Goal: Information Seeking & Learning: Learn about a topic

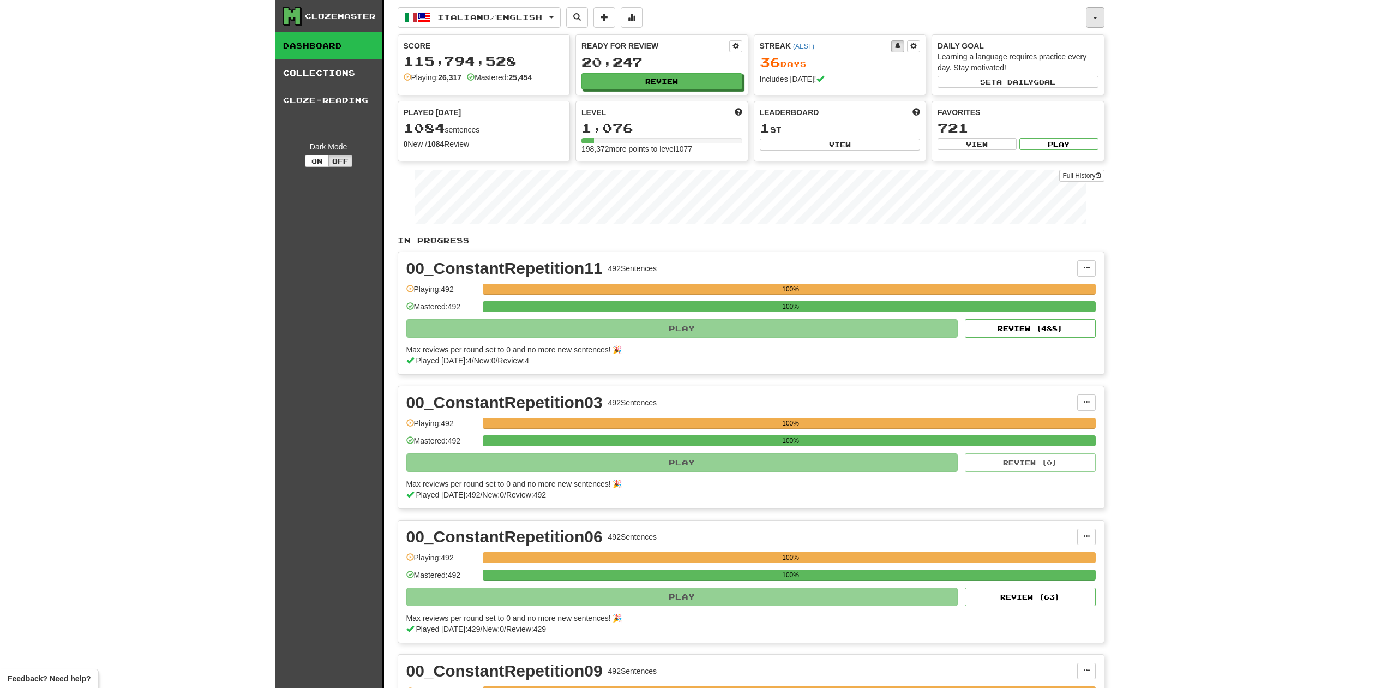
click at [1100, 16] on button "button" at bounding box center [1095, 17] width 19 height 21
click at [1037, 87] on link "Notifications 3" at bounding box center [1036, 89] width 135 height 15
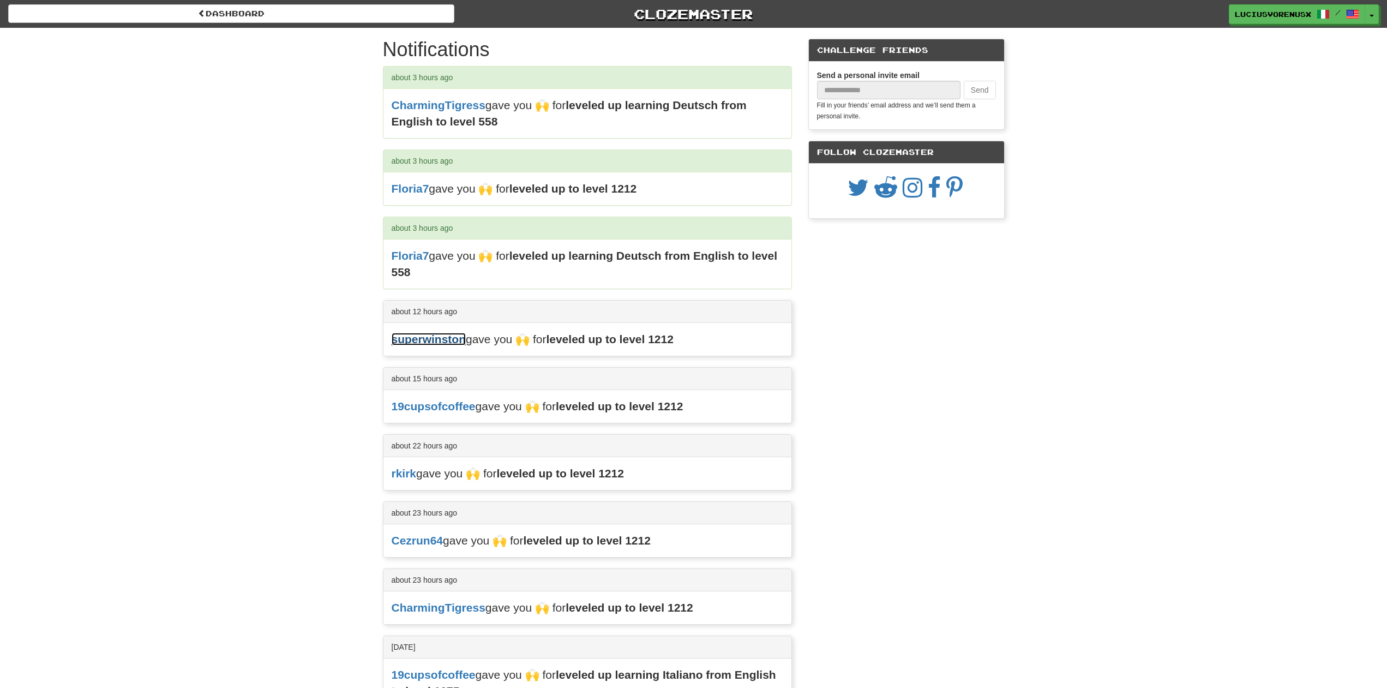
click at [447, 340] on link "superwinston" at bounding box center [429, 339] width 75 height 13
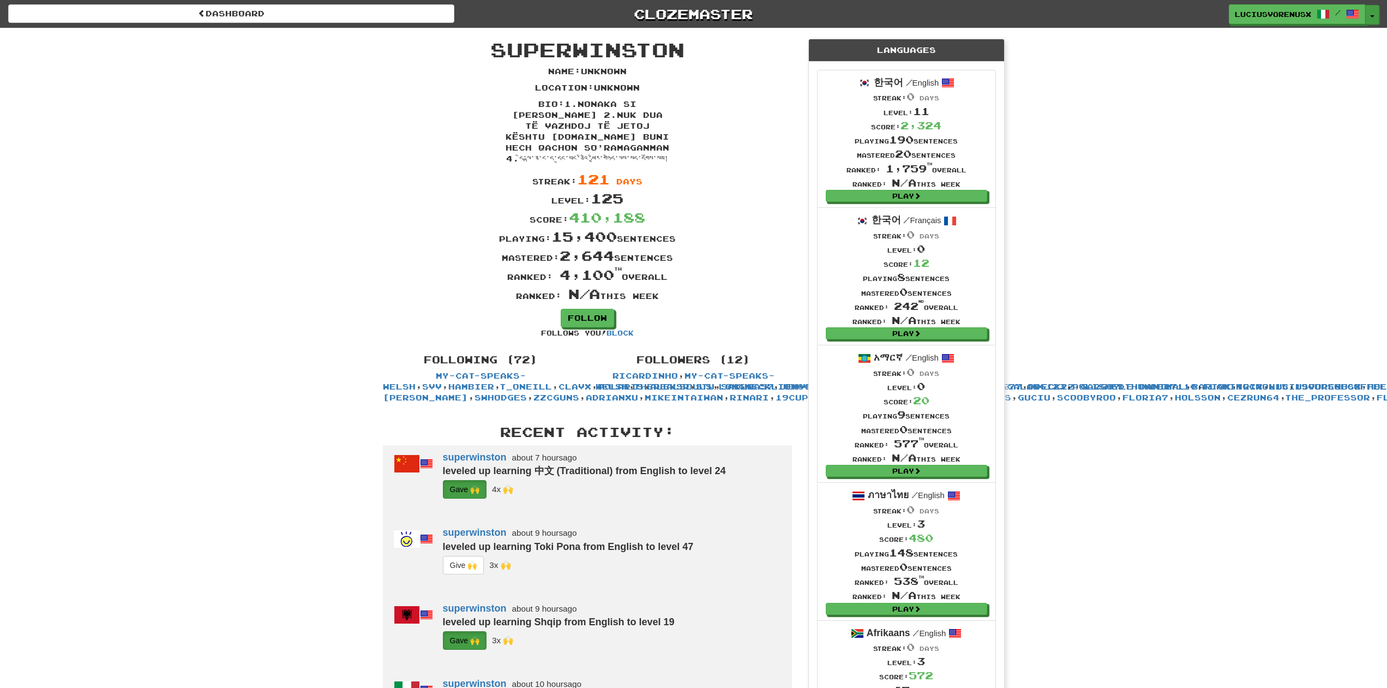
click at [1376, 16] on button "Toggle Dropdown" at bounding box center [1372, 15] width 14 height 20
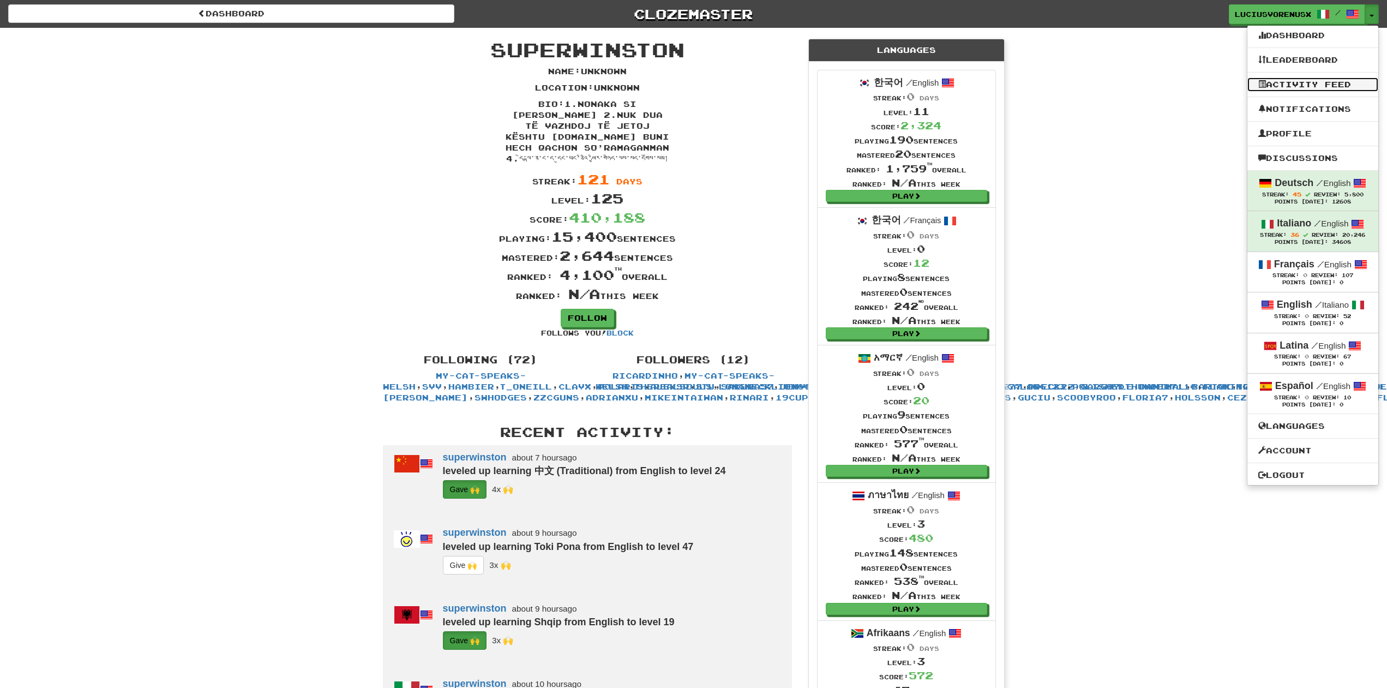
click at [1309, 82] on link "Activity Feed" at bounding box center [1312, 84] width 131 height 14
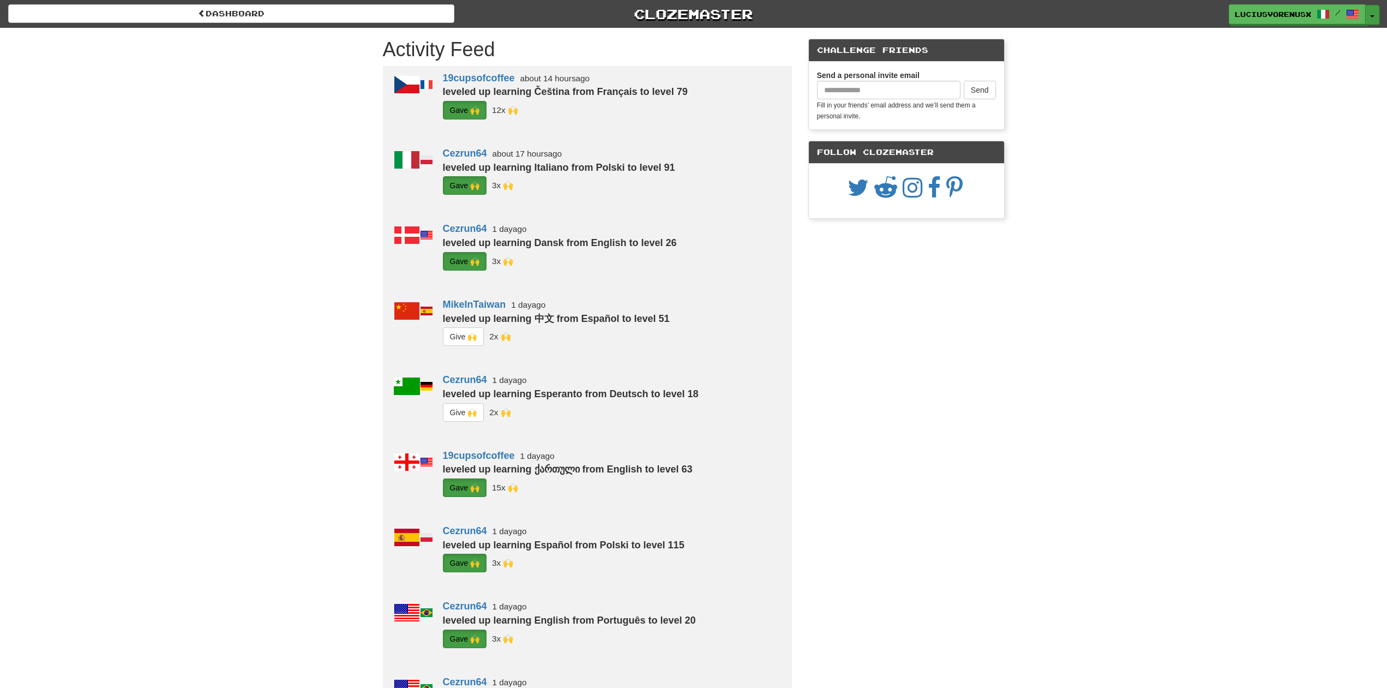
click at [1376, 11] on button "Toggle Dropdown" at bounding box center [1372, 15] width 14 height 20
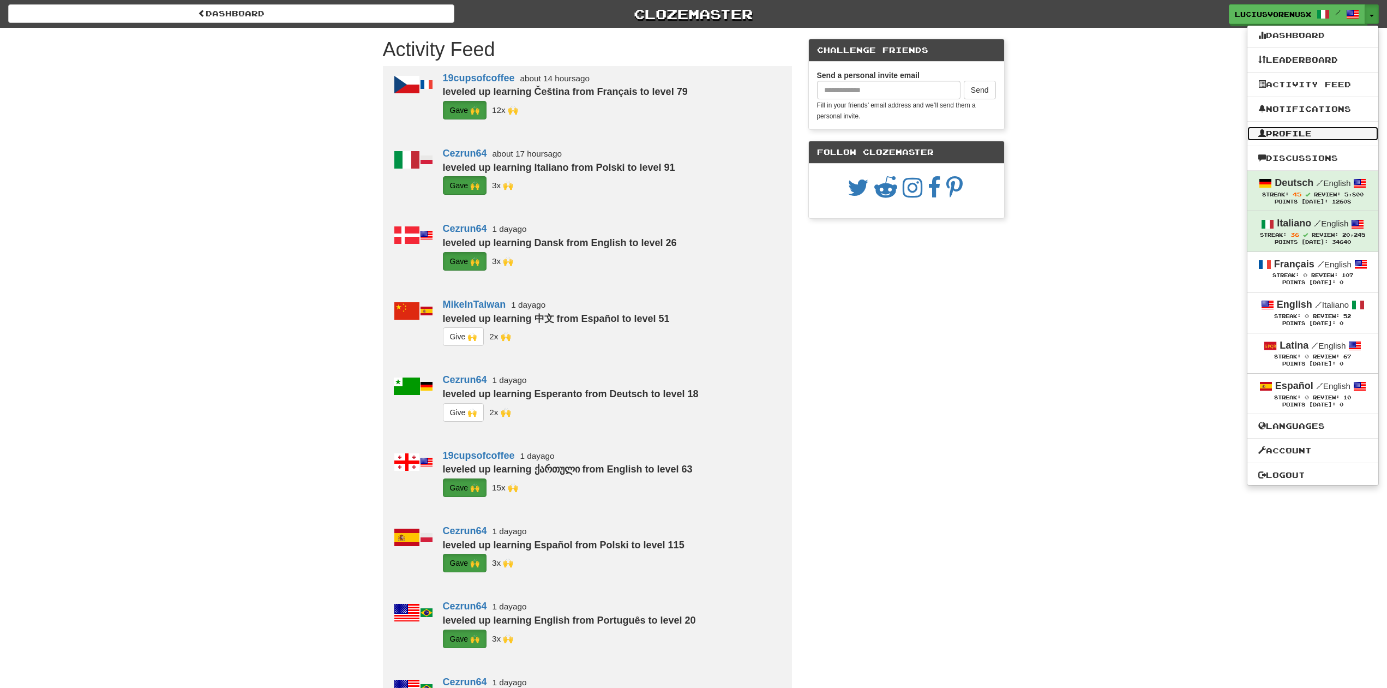
click at [1271, 133] on link "Profile" at bounding box center [1312, 134] width 131 height 14
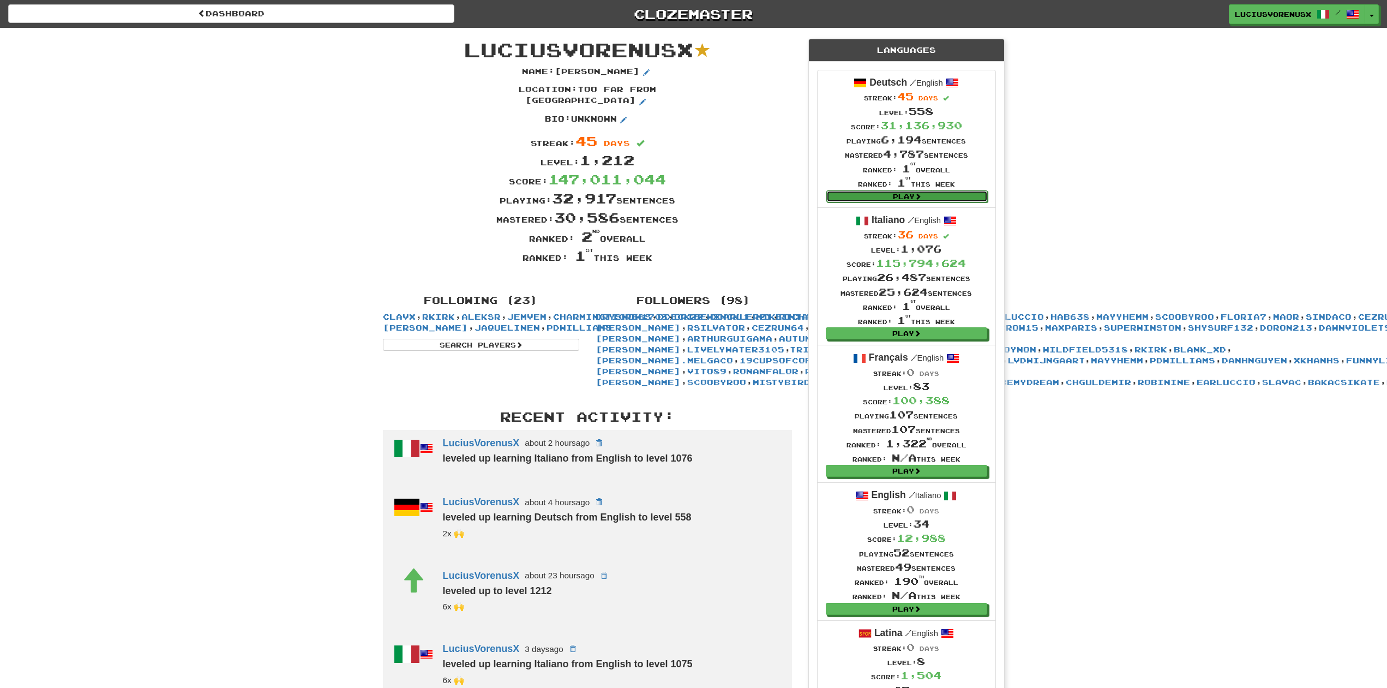
click at [910, 196] on link "Play" at bounding box center [906, 196] width 161 height 12
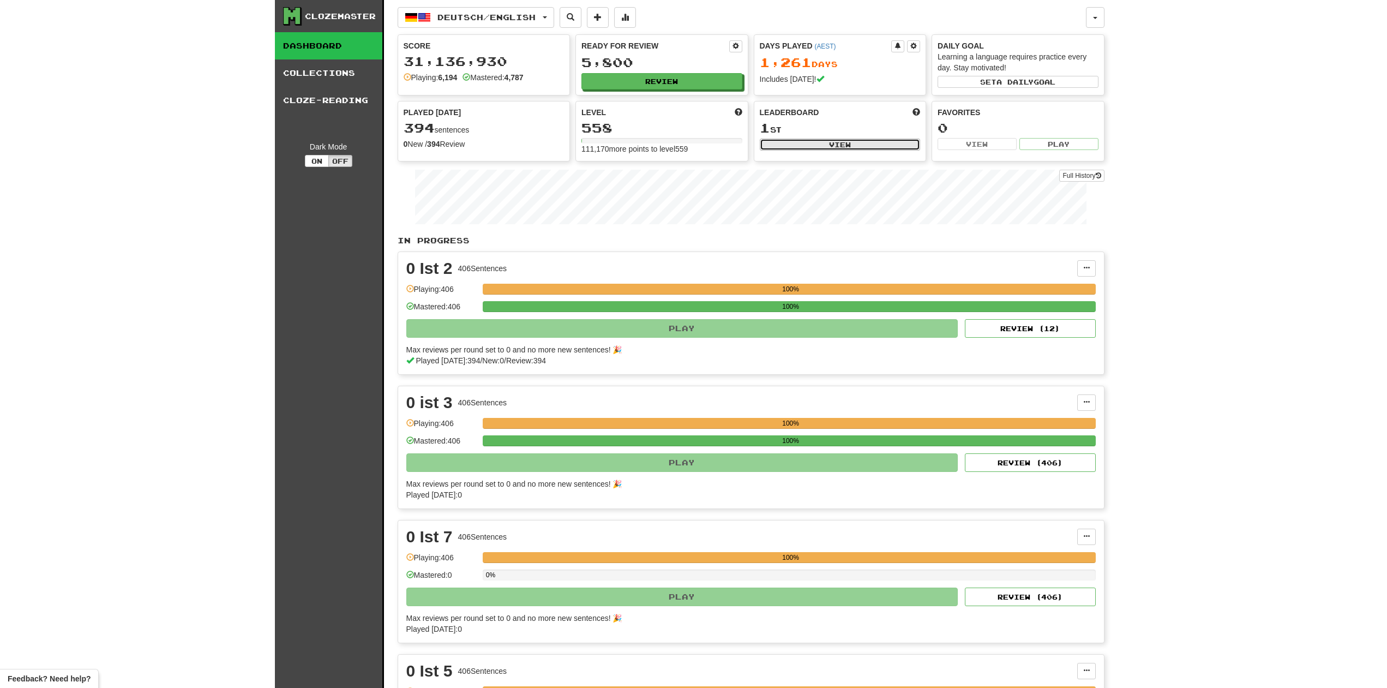
click at [826, 146] on button "View" at bounding box center [840, 145] width 161 height 12
select select "**********"
